Goal: Task Accomplishment & Management: Use online tool/utility

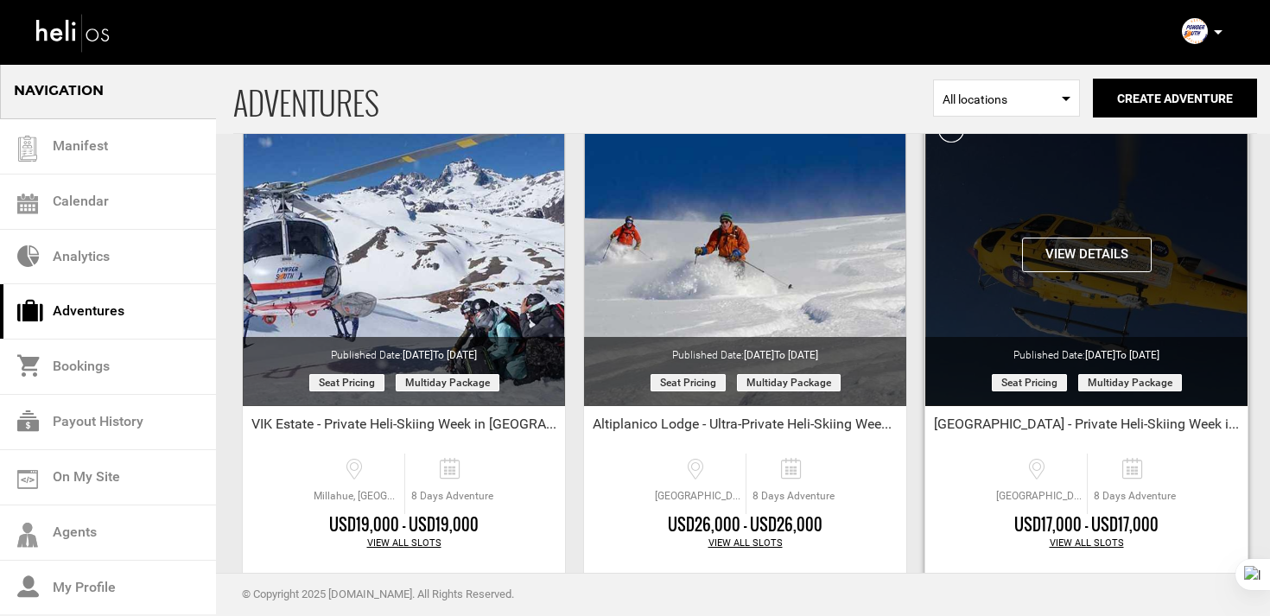
scroll to position [1163, 0]
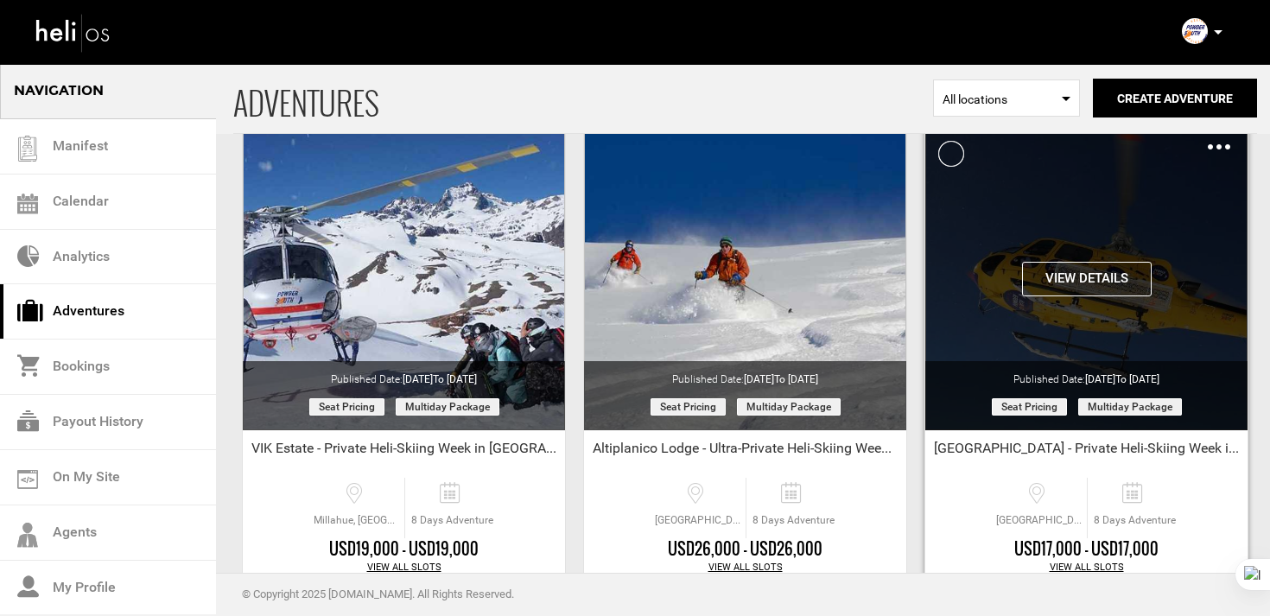
click at [1221, 147] on img at bounding box center [1219, 146] width 22 height 5
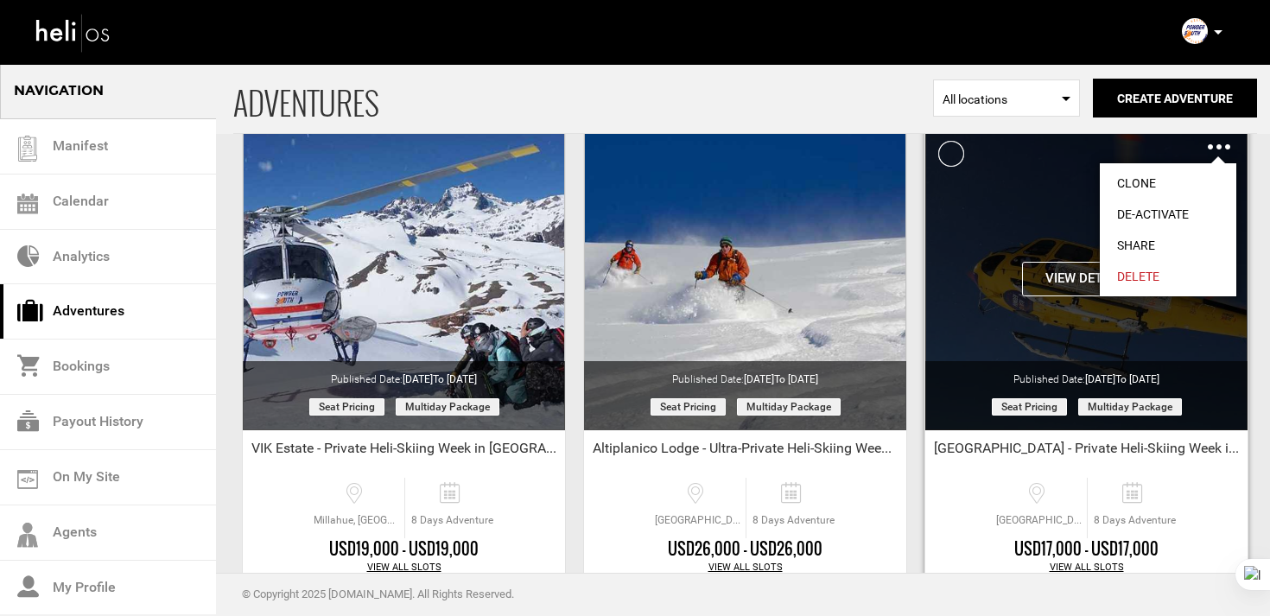
click at [1156, 182] on link "Clone" at bounding box center [1168, 183] width 136 height 31
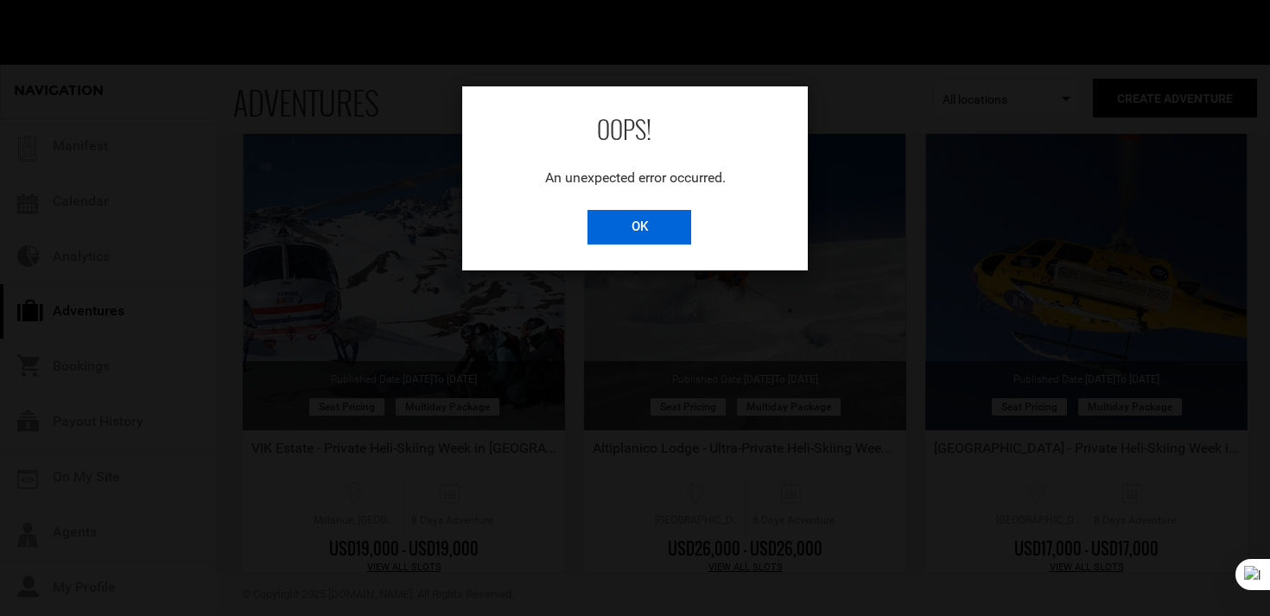
click at [669, 224] on input "OK" at bounding box center [639, 227] width 104 height 35
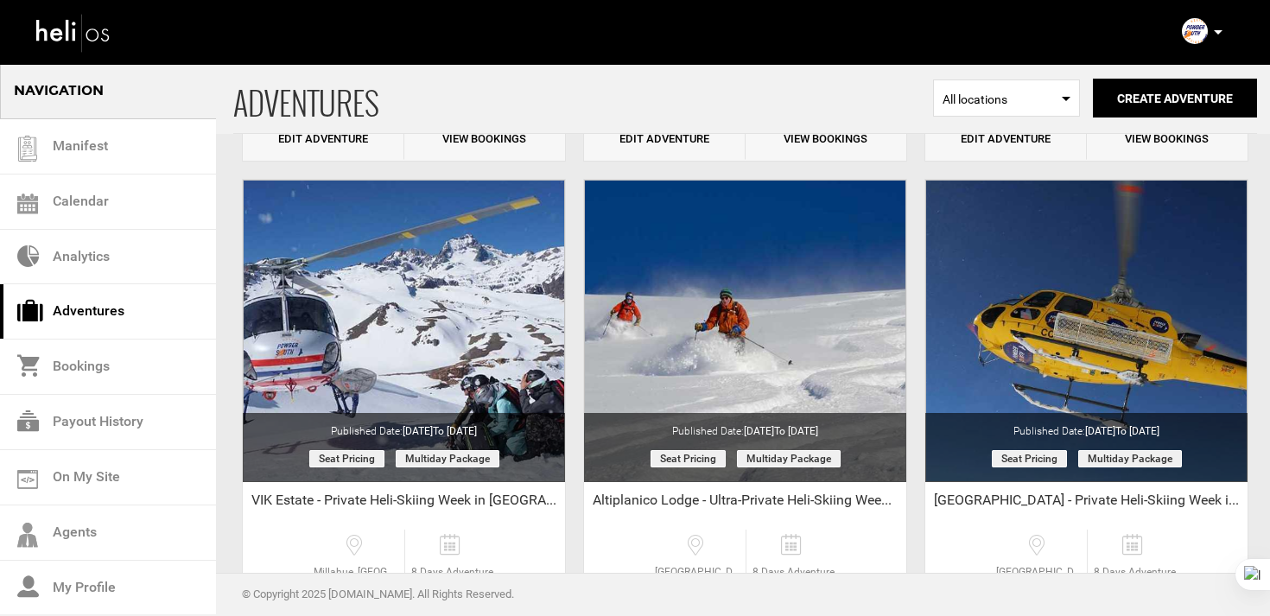
scroll to position [1109, 0]
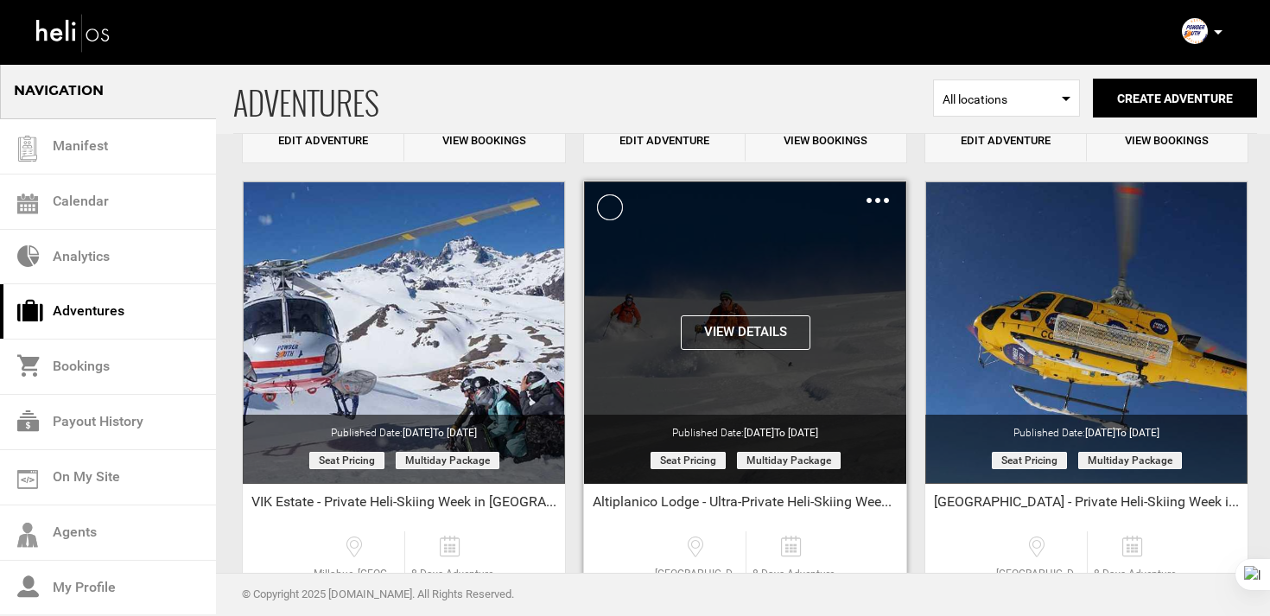
click at [876, 197] on div "Clone De-Activate Share Delete" at bounding box center [877, 200] width 22 height 20
click at [886, 198] on img at bounding box center [877, 200] width 22 height 5
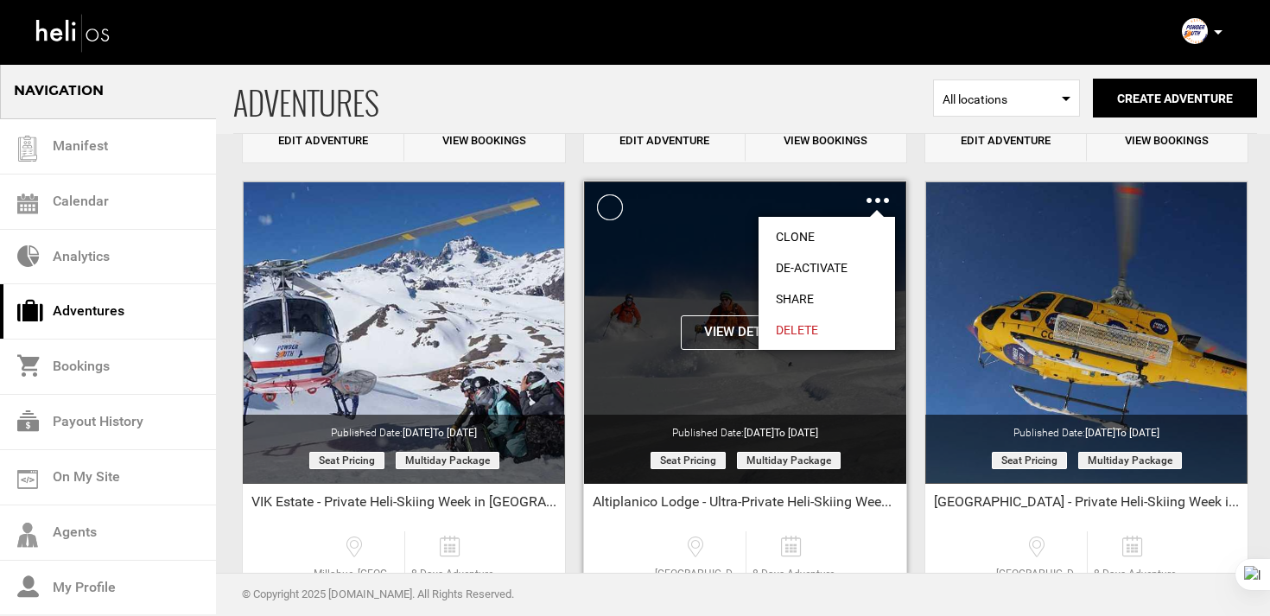
click at [825, 228] on link "Clone" at bounding box center [826, 236] width 136 height 31
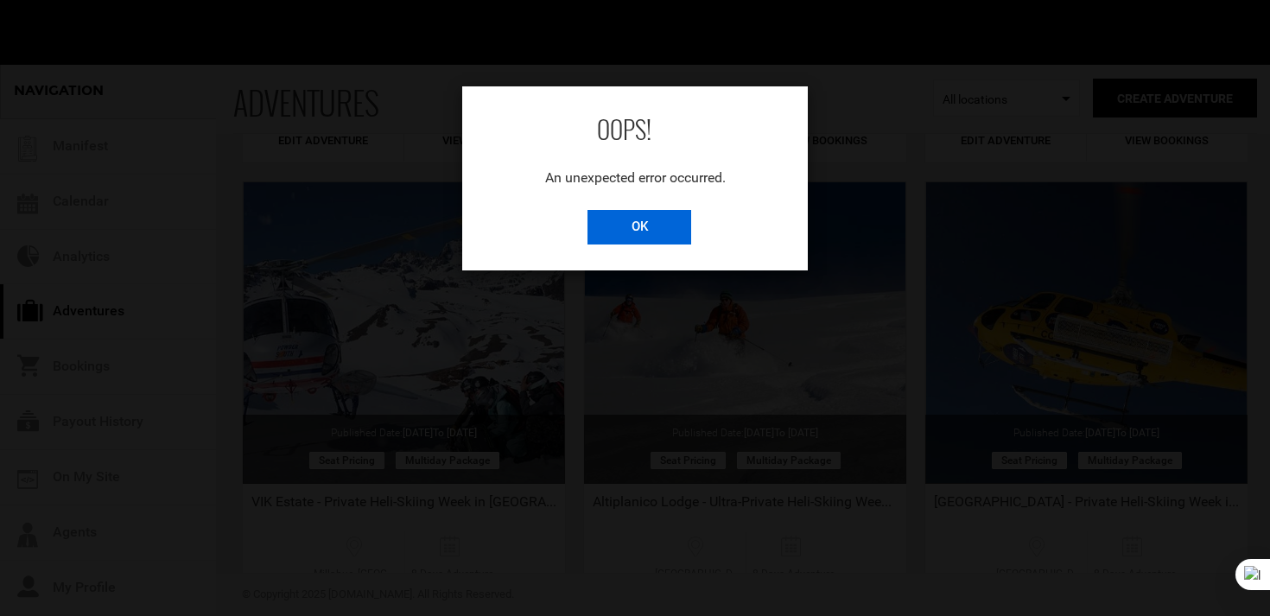
click at [633, 219] on input "OK" at bounding box center [639, 227] width 104 height 35
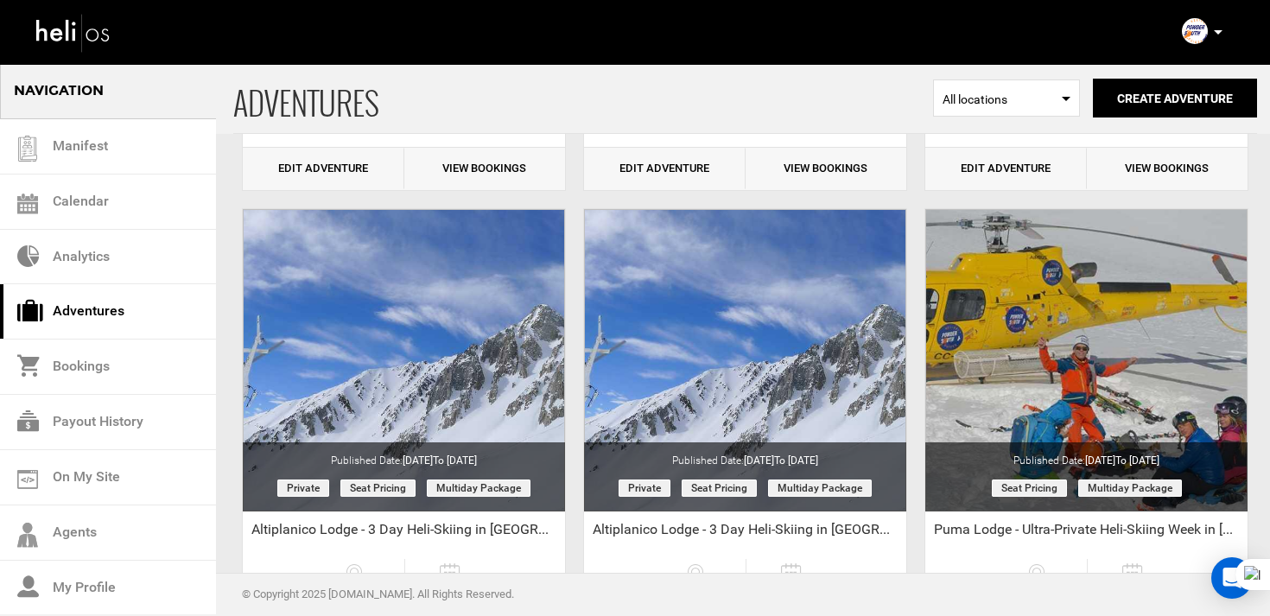
scroll to position [2146, 0]
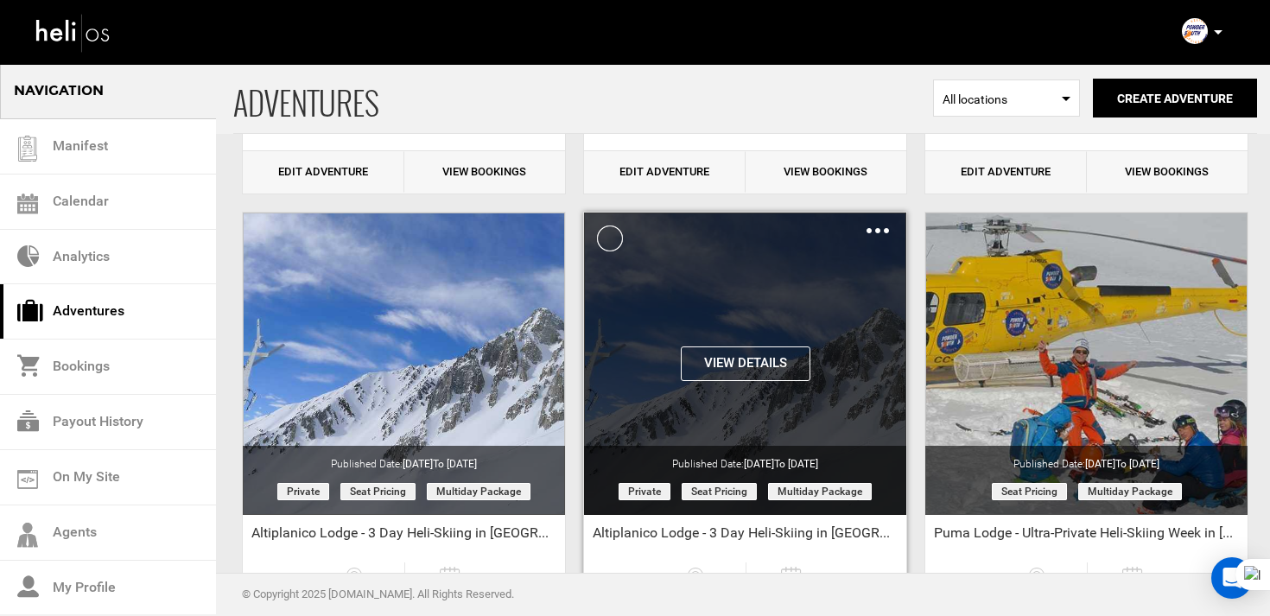
click at [878, 230] on img at bounding box center [877, 230] width 22 height 5
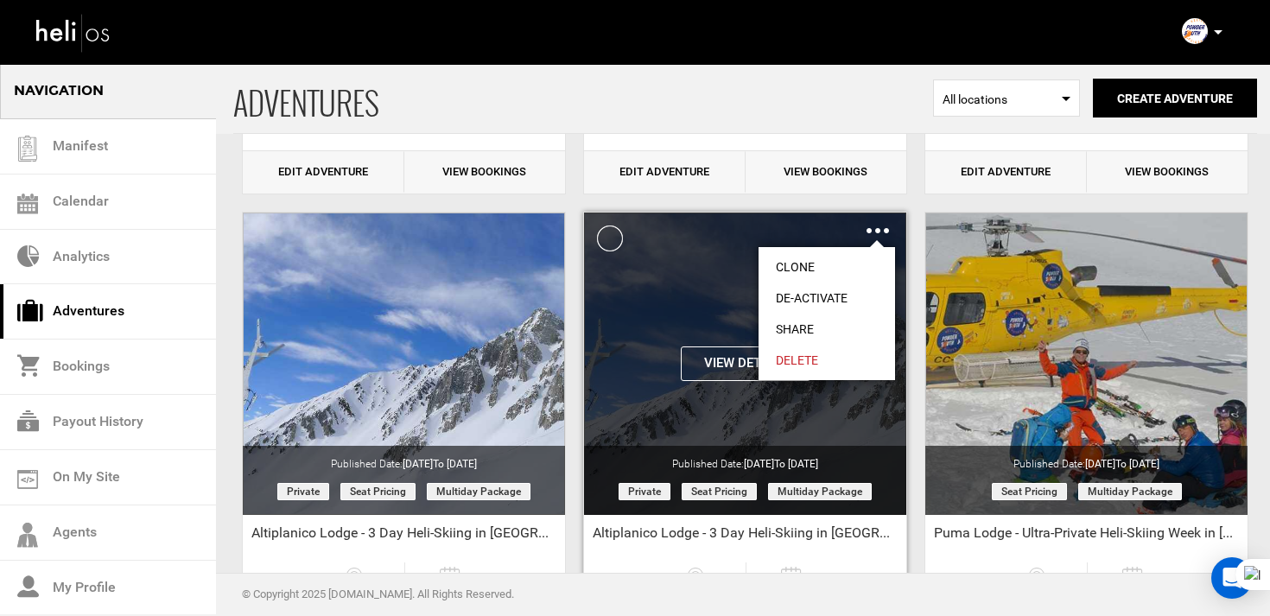
click at [830, 268] on link "Clone" at bounding box center [826, 266] width 136 height 31
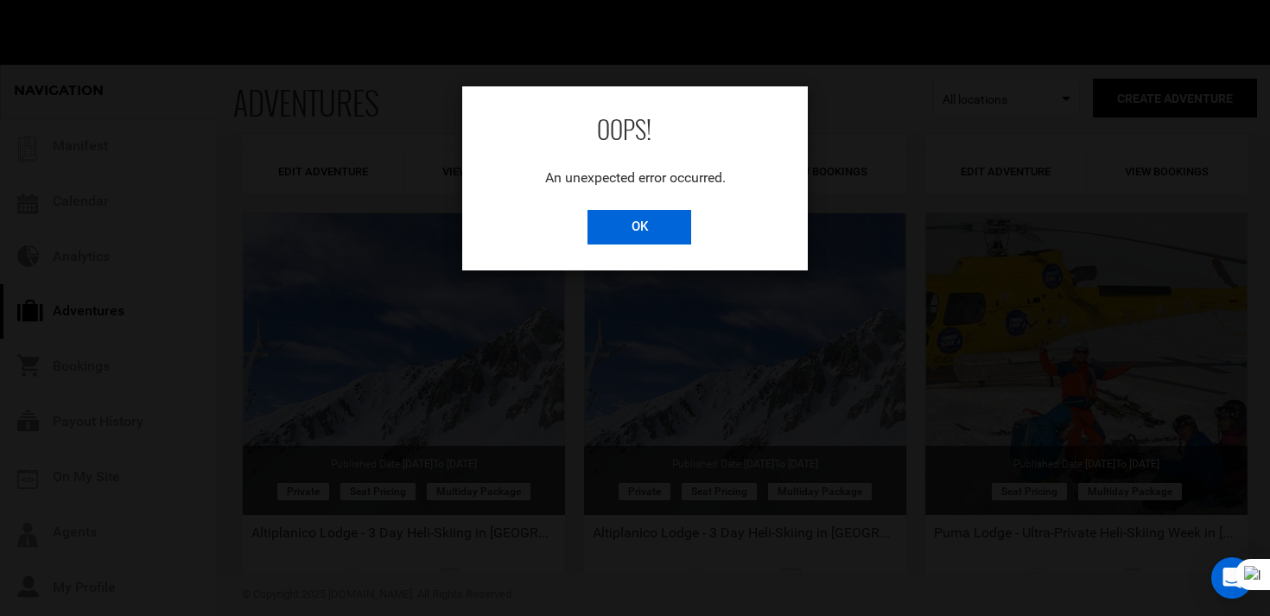
click at [656, 227] on input "OK" at bounding box center [639, 227] width 104 height 35
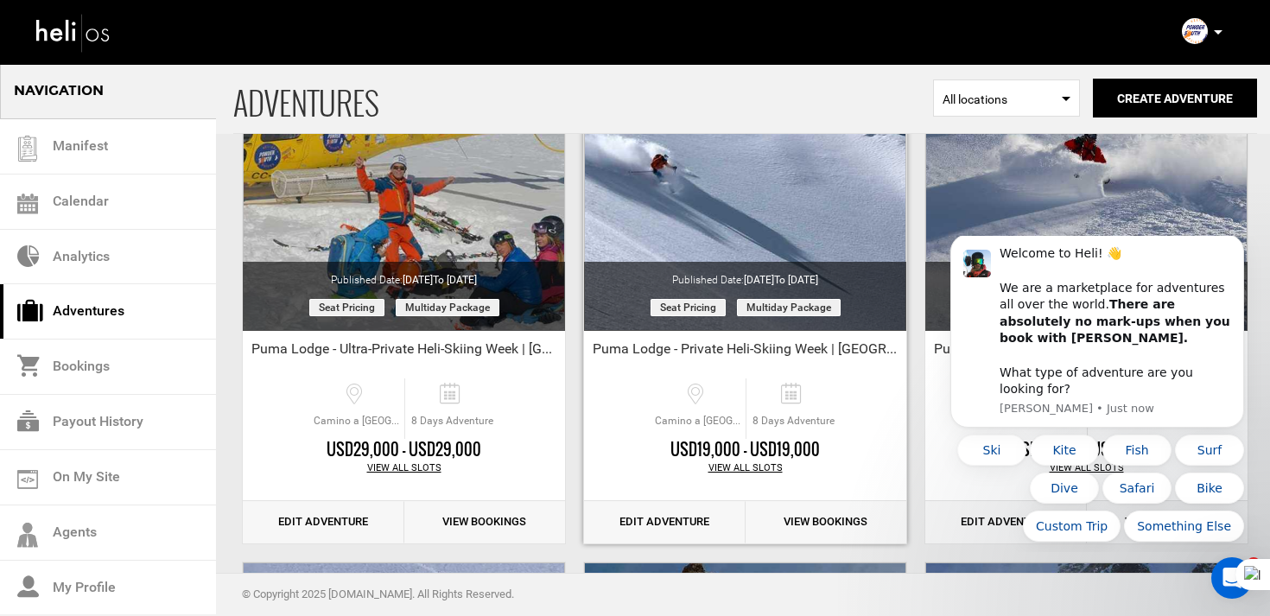
scroll to position [0, 0]
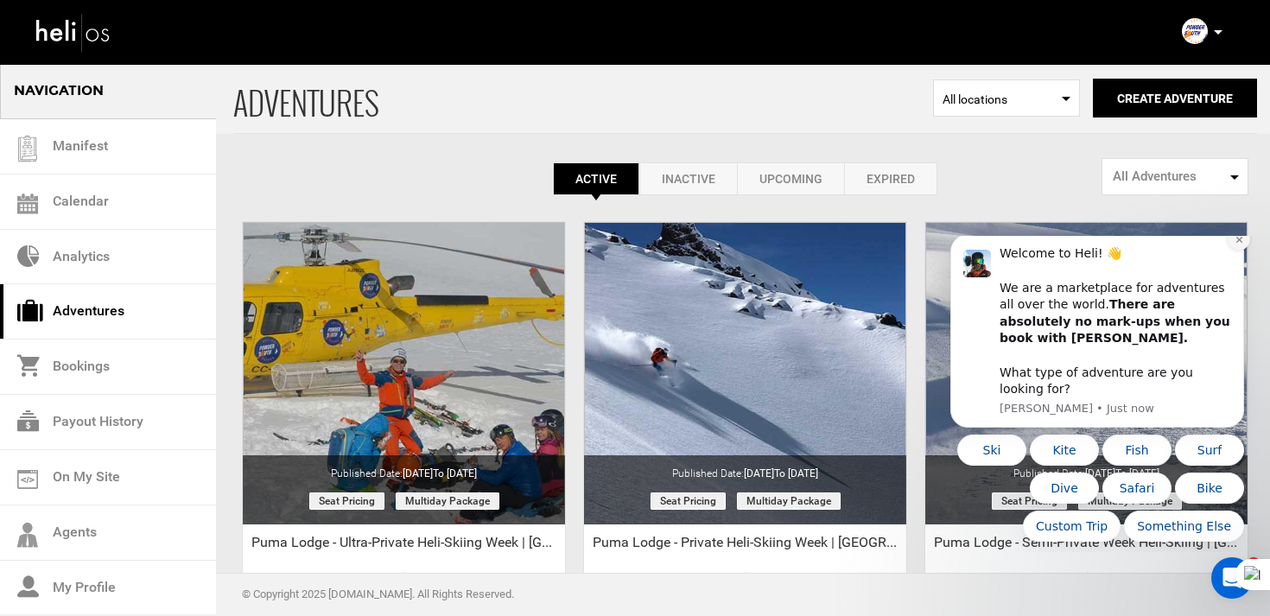
click at [1240, 244] on icon "Dismiss notification" at bounding box center [1239, 240] width 10 height 10
